Goal: Task Accomplishment & Management: Complete application form

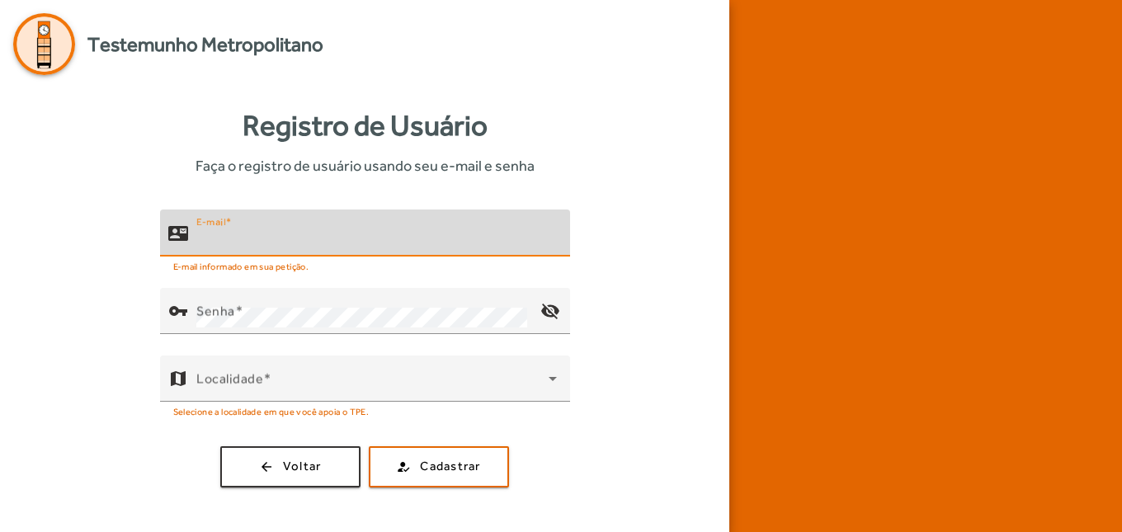
click at [326, 247] on input "E-mail" at bounding box center [376, 240] width 360 height 20
click at [348, 241] on input "**********" at bounding box center [376, 240] width 360 height 20
type input "**********"
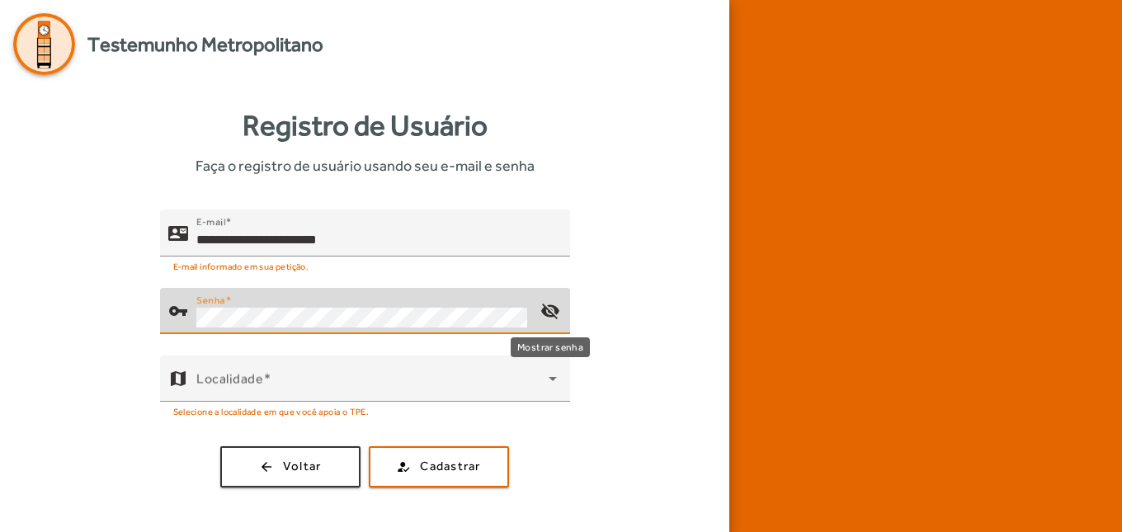
click at [553, 311] on mat-icon "visibility_off" at bounding box center [550, 311] width 40 height 40
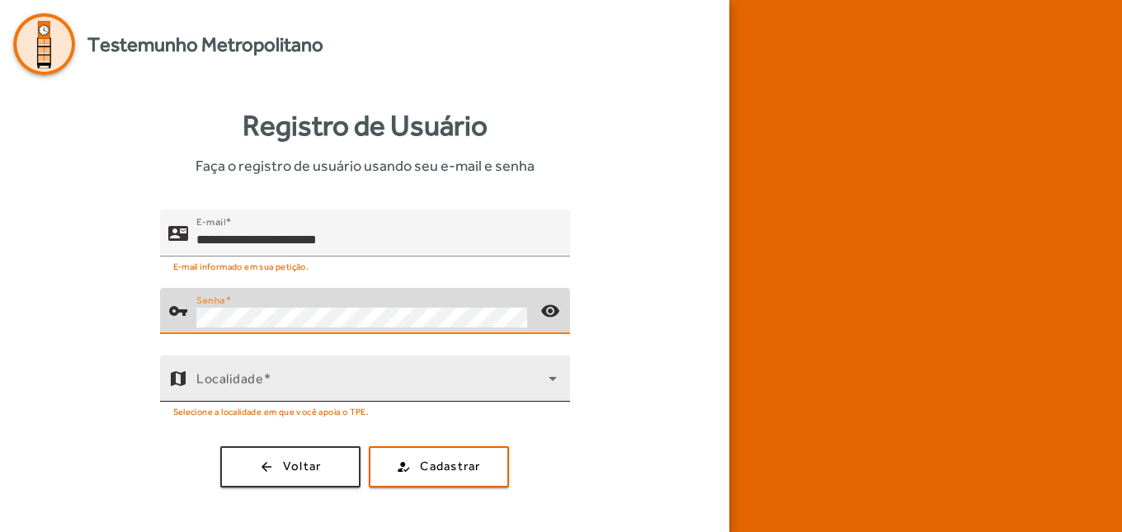
click at [252, 379] on span at bounding box center [372, 385] width 352 height 20
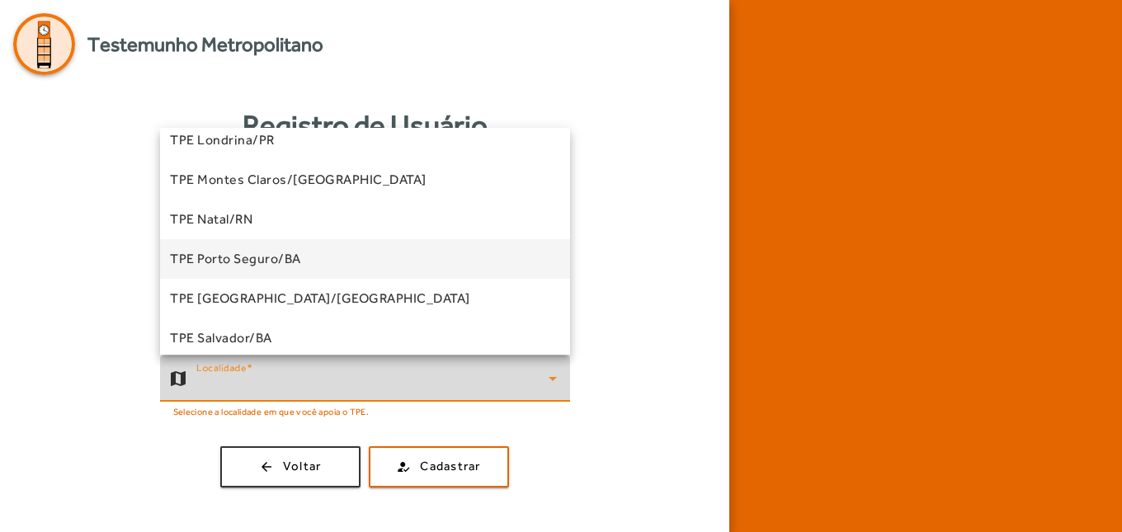
scroll to position [334, 0]
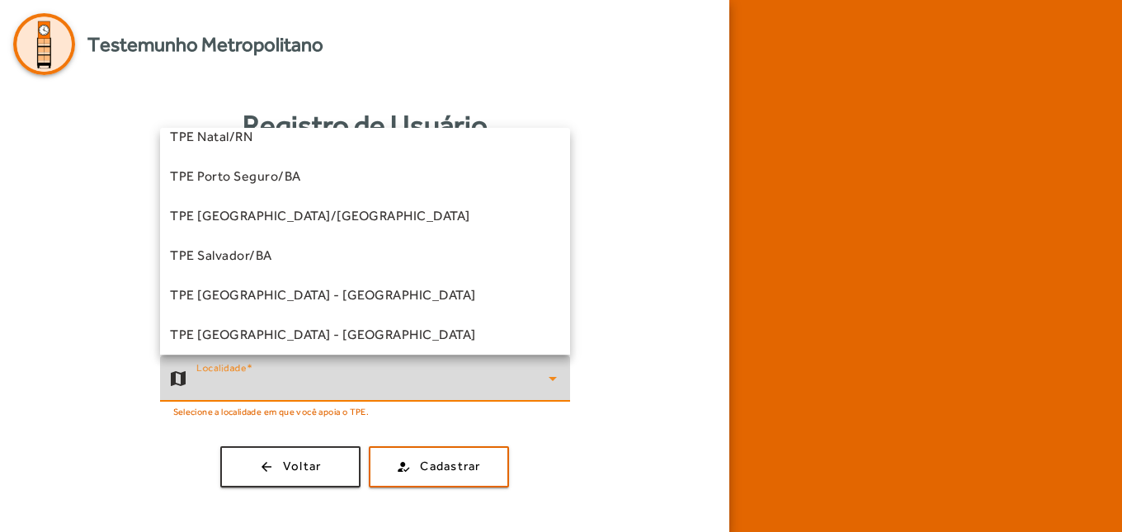
click at [233, 294] on span "TPE [GEOGRAPHIC_DATA] - [GEOGRAPHIC_DATA]" at bounding box center [323, 295] width 306 height 20
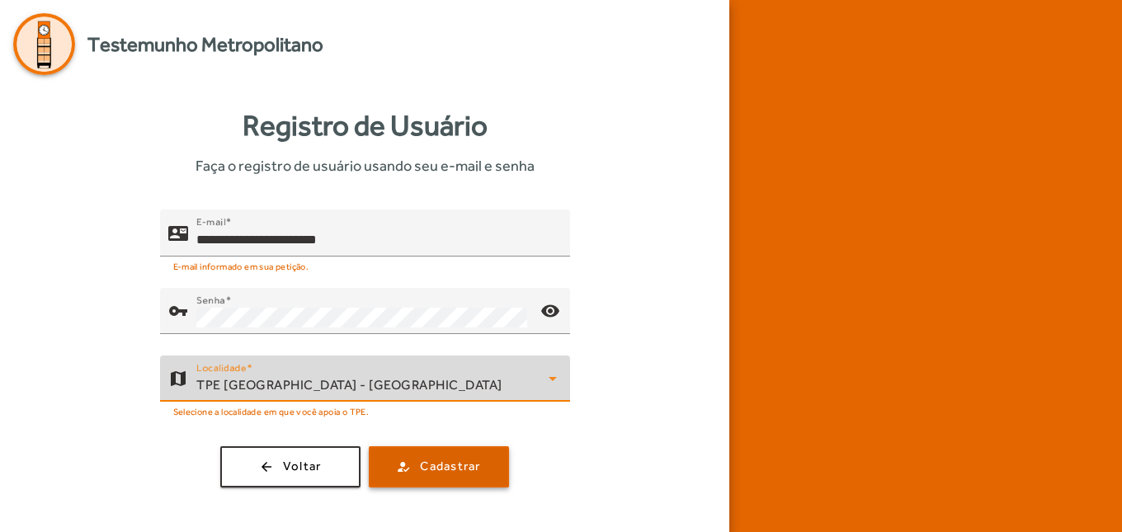
click at [453, 464] on span "Cadastrar" at bounding box center [450, 466] width 60 height 19
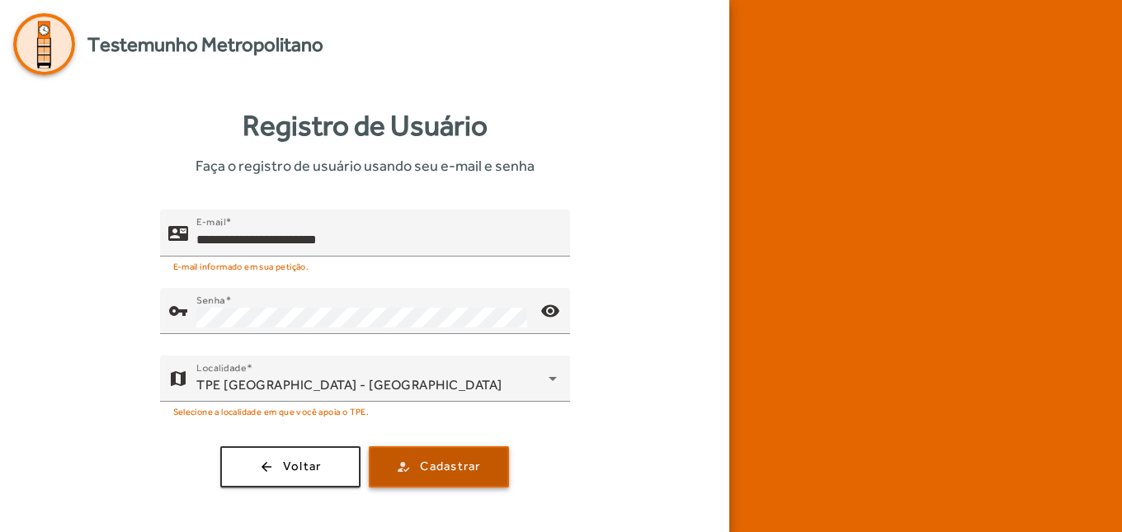
click at [453, 464] on span "Cadastrar" at bounding box center [450, 466] width 60 height 19
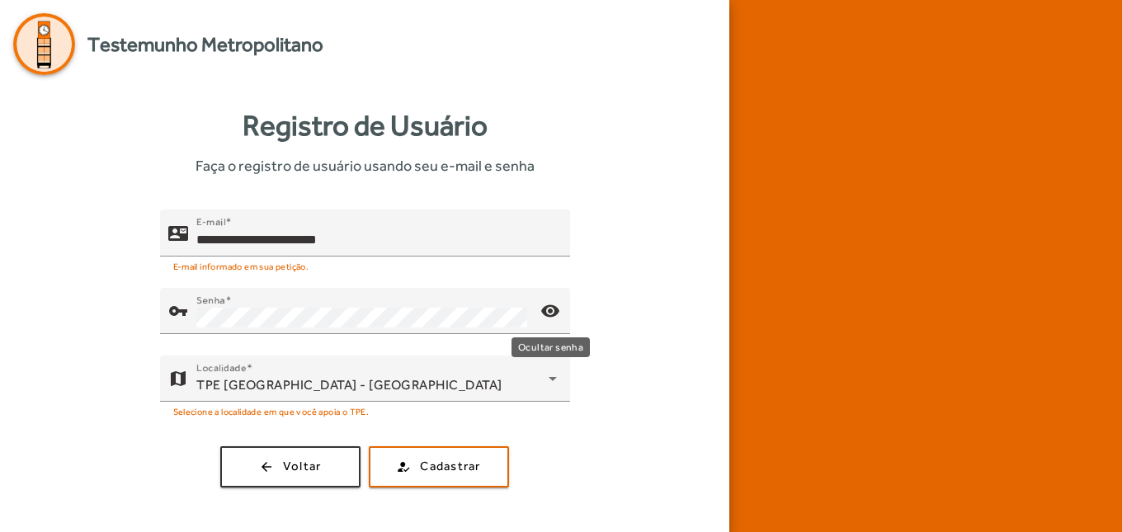
click at [549, 308] on mat-icon "visibility" at bounding box center [550, 311] width 40 height 40
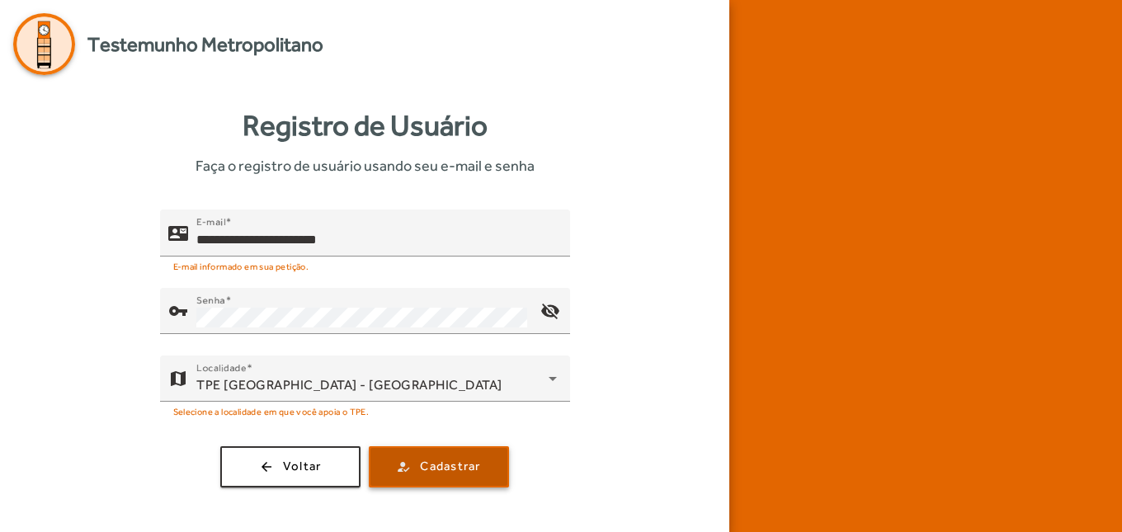
click at [460, 469] on span "Cadastrar" at bounding box center [450, 466] width 60 height 19
